Goal: Go to known website: Access a specific website the user already knows

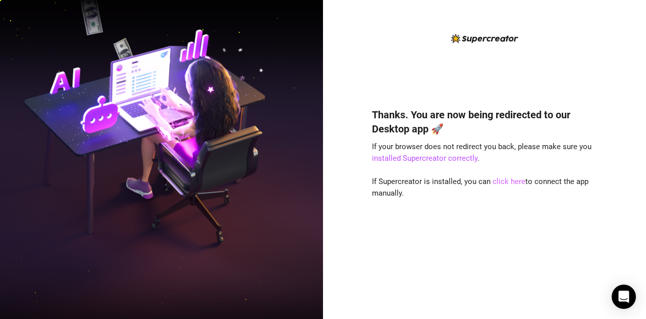
click at [503, 184] on link "click here" at bounding box center [509, 181] width 33 height 9
